Goal: Task Accomplishment & Management: Manage account settings

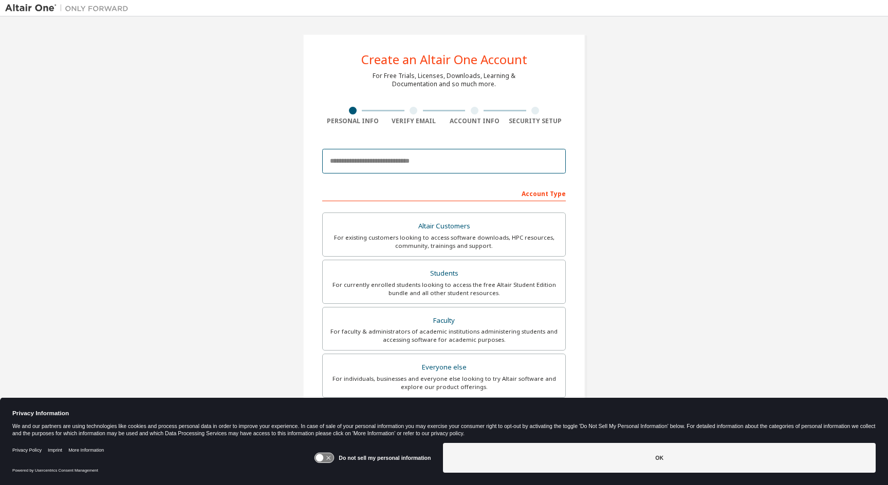
click at [366, 164] on input "email" at bounding box center [443, 161] width 243 height 25
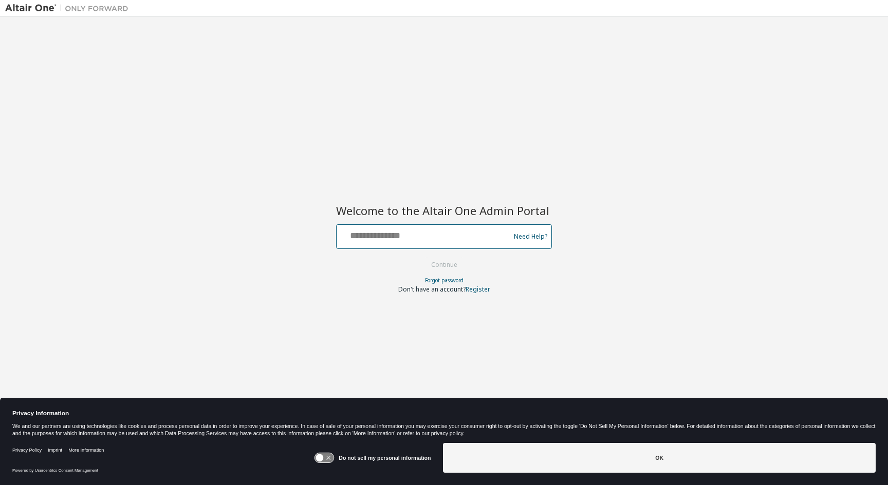
click at [400, 229] on input "text" at bounding box center [425, 234] width 168 height 15
type input "**********"
click at [420, 257] on button "Continue" at bounding box center [444, 264] width 48 height 15
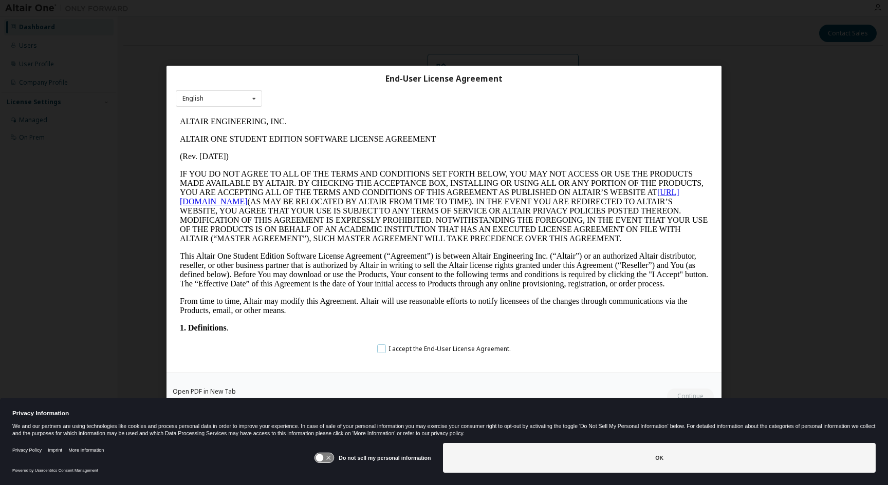
click at [382, 349] on label "I accept the End-User License Agreement." at bounding box center [444, 348] width 134 height 9
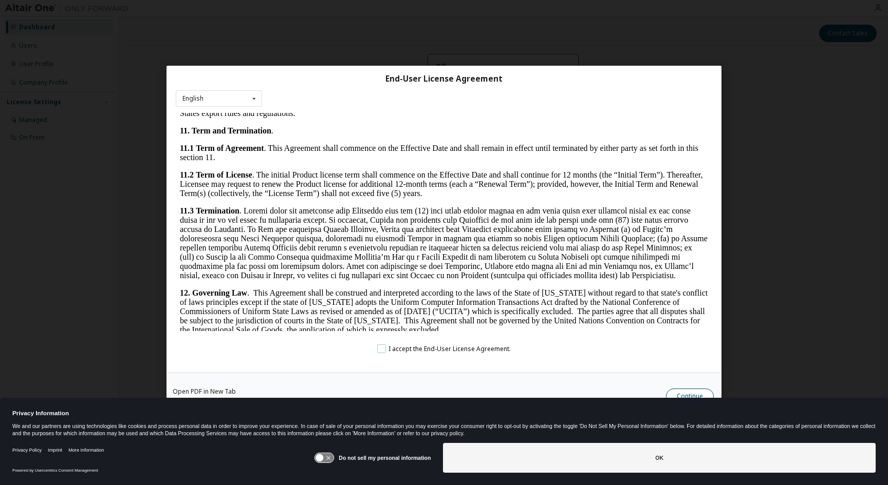
scroll to position [1541, 0]
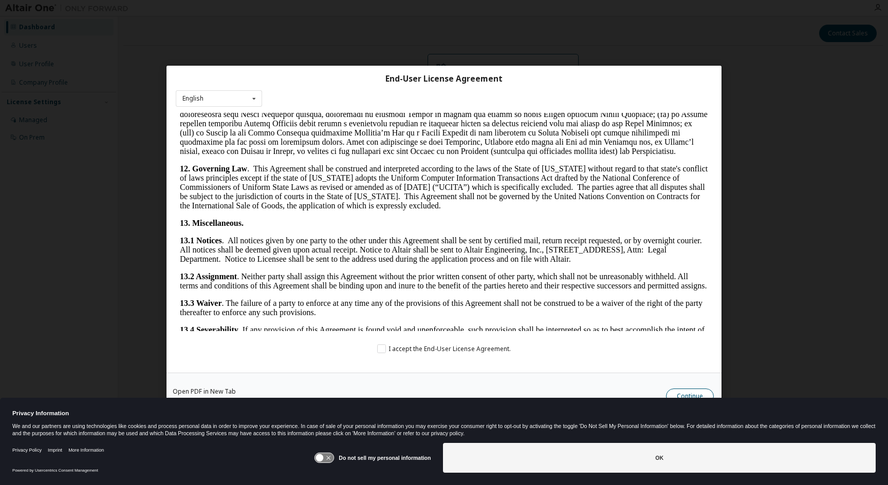
click at [697, 391] on button "Continue" at bounding box center [690, 396] width 48 height 15
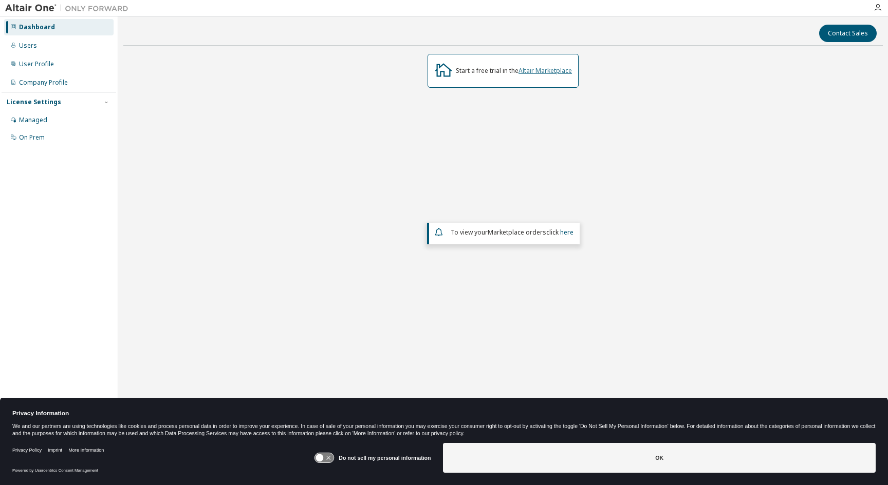
click at [552, 70] on link "Altair Marketplace" at bounding box center [544, 70] width 53 height 9
